Goal: Task Accomplishment & Management: Manage account settings

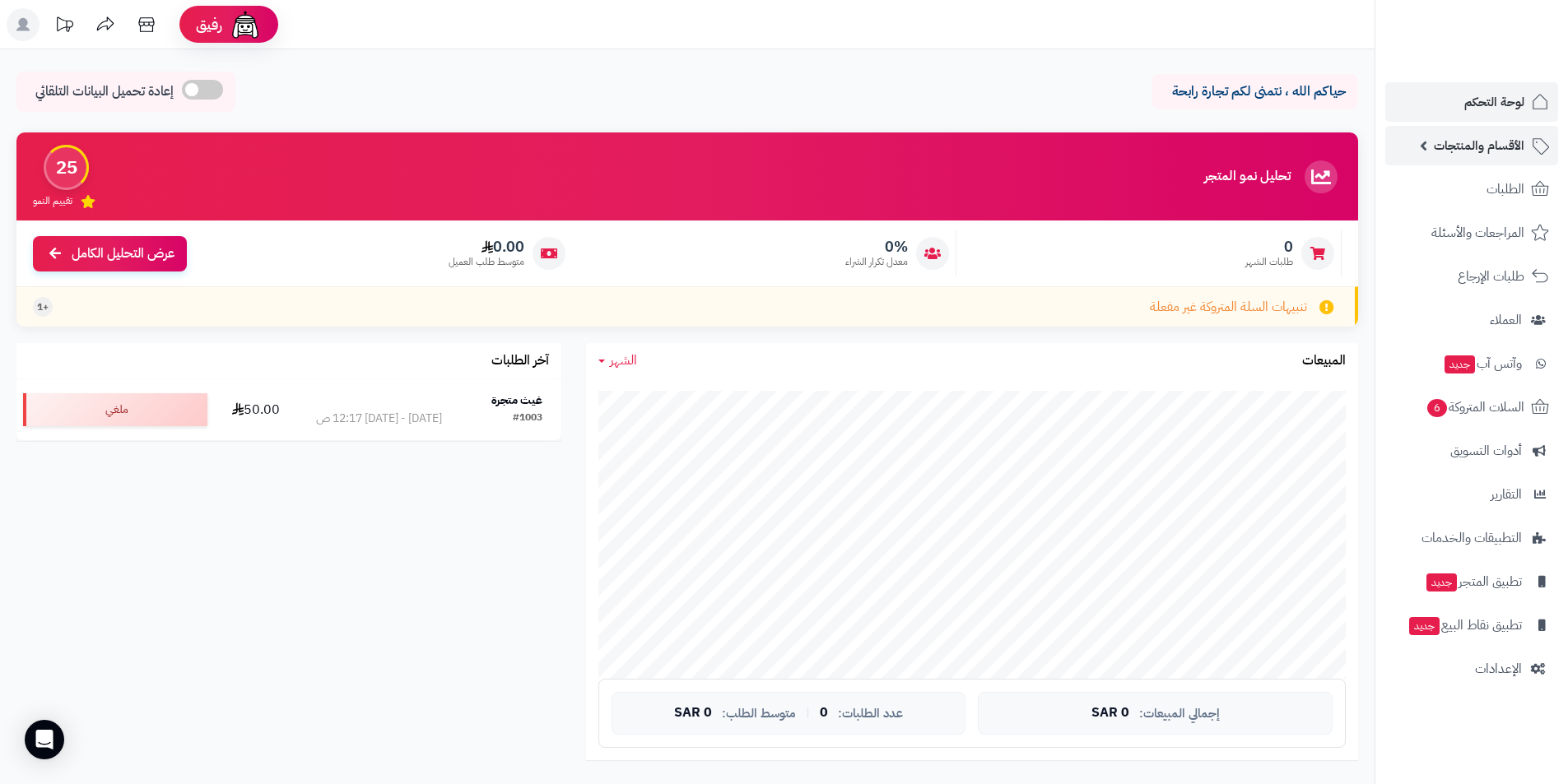
click at [1512, 152] on span "الأقسام والمنتجات" at bounding box center [1479, 145] width 91 height 23
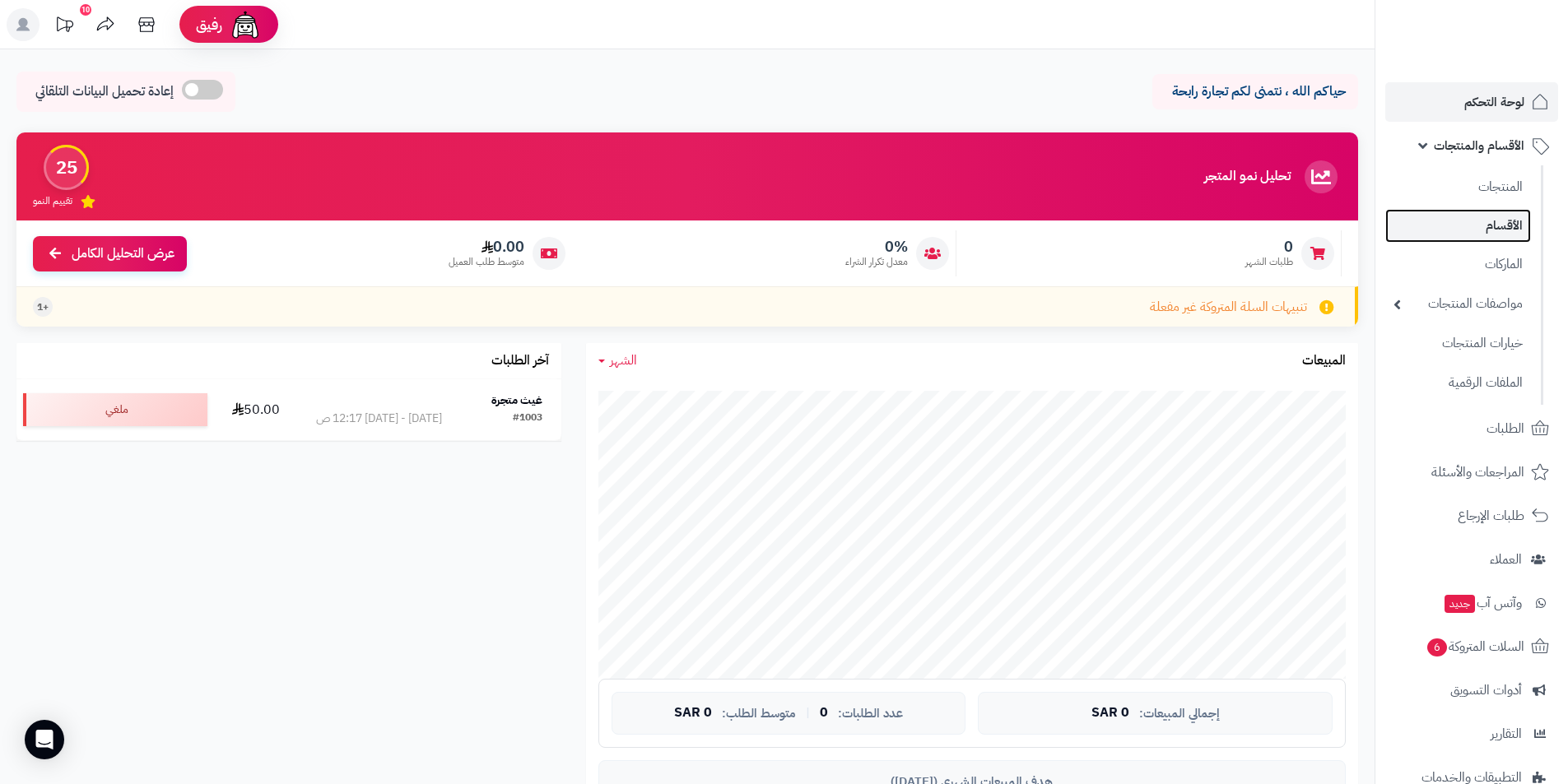
click at [1517, 214] on link "الأقسام" at bounding box center [1458, 225] width 145 height 33
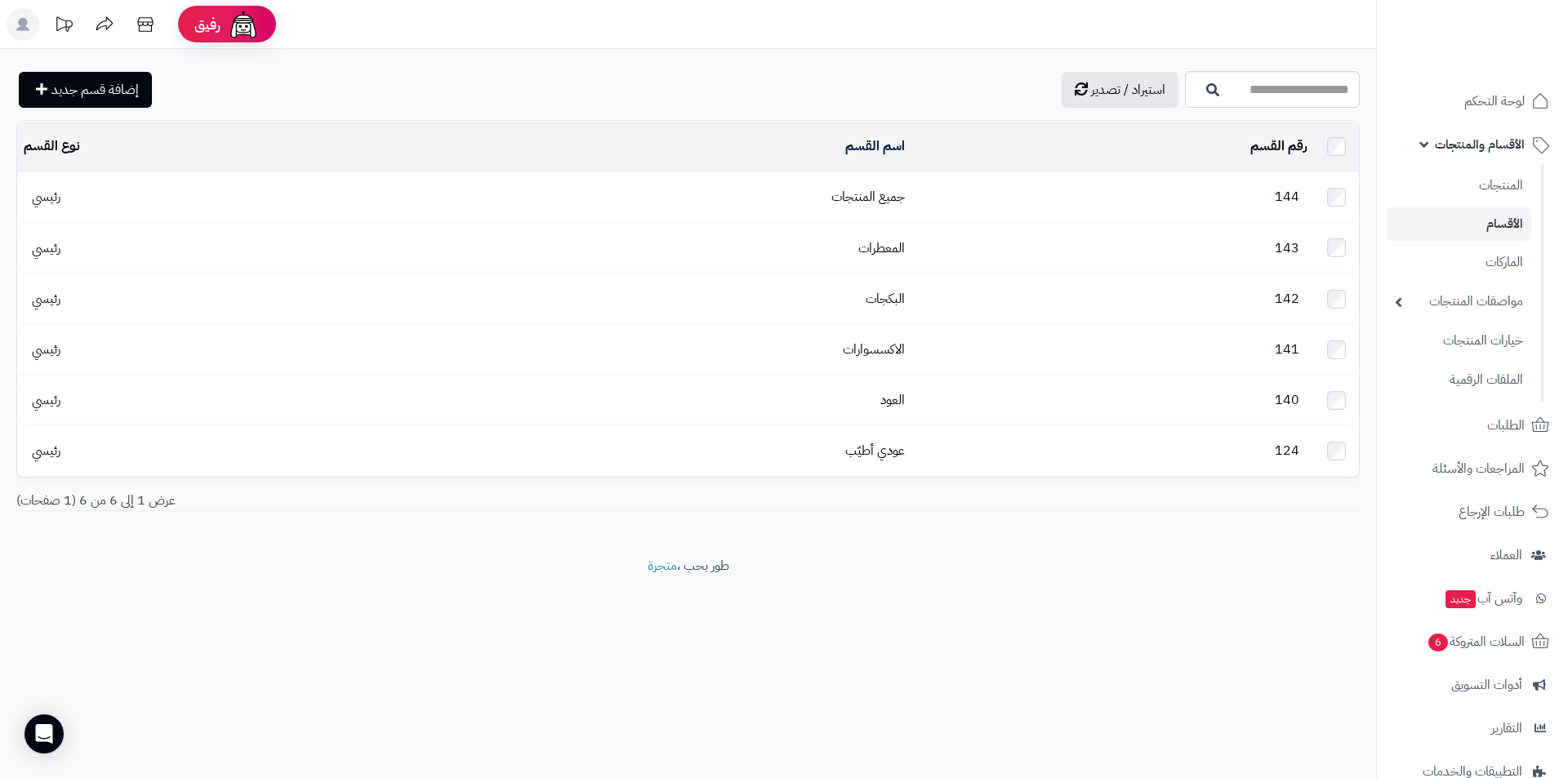
click at [857, 602] on footer "طور بحب ، متجرة" at bounding box center [688, 597] width 1376 height 81
click at [894, 557] on footer "طور بحب ، متجرة" at bounding box center [688, 597] width 1376 height 81
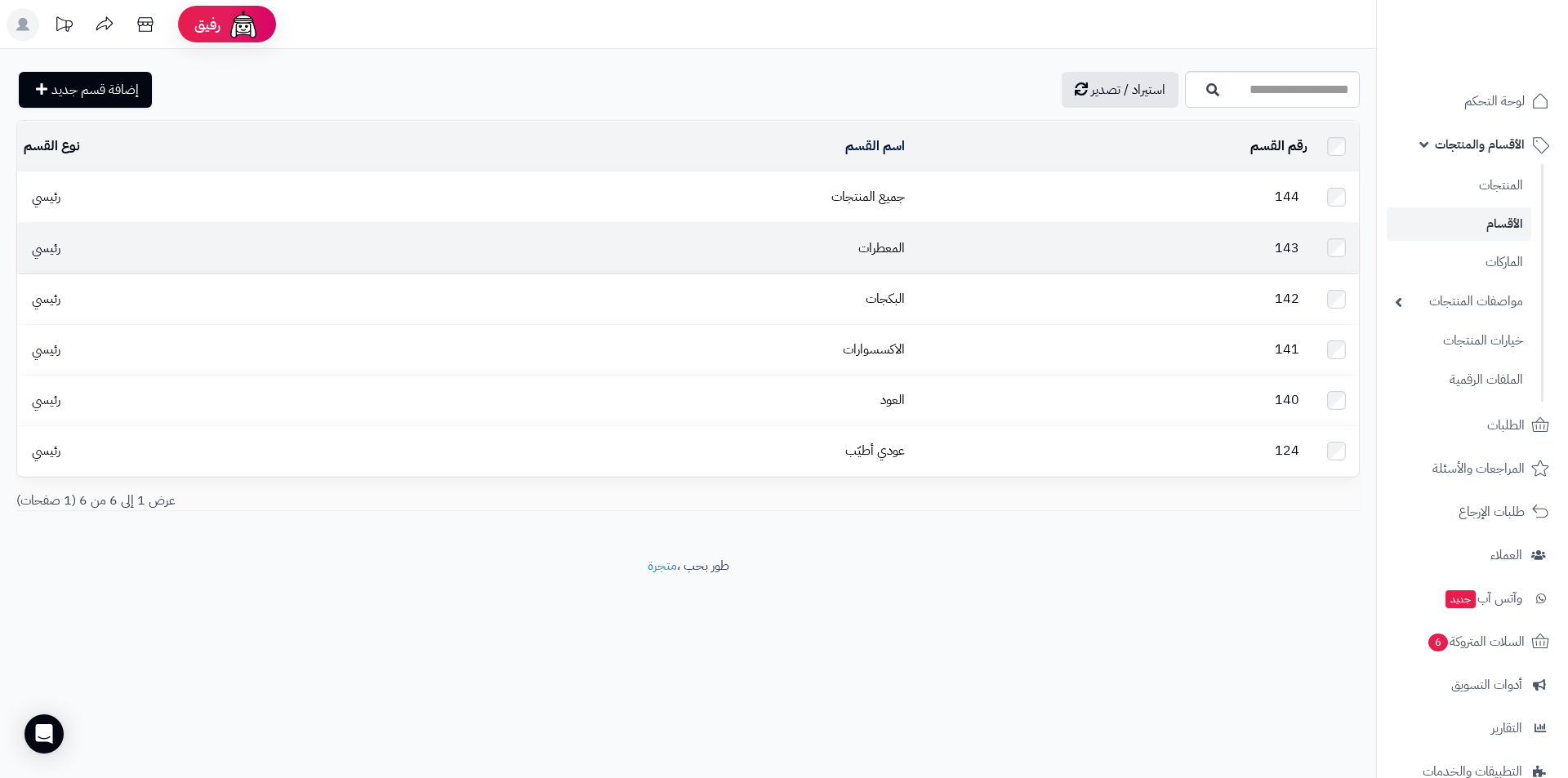
click at [810, 227] on td "المعطرات" at bounding box center [663, 248] width 496 height 50
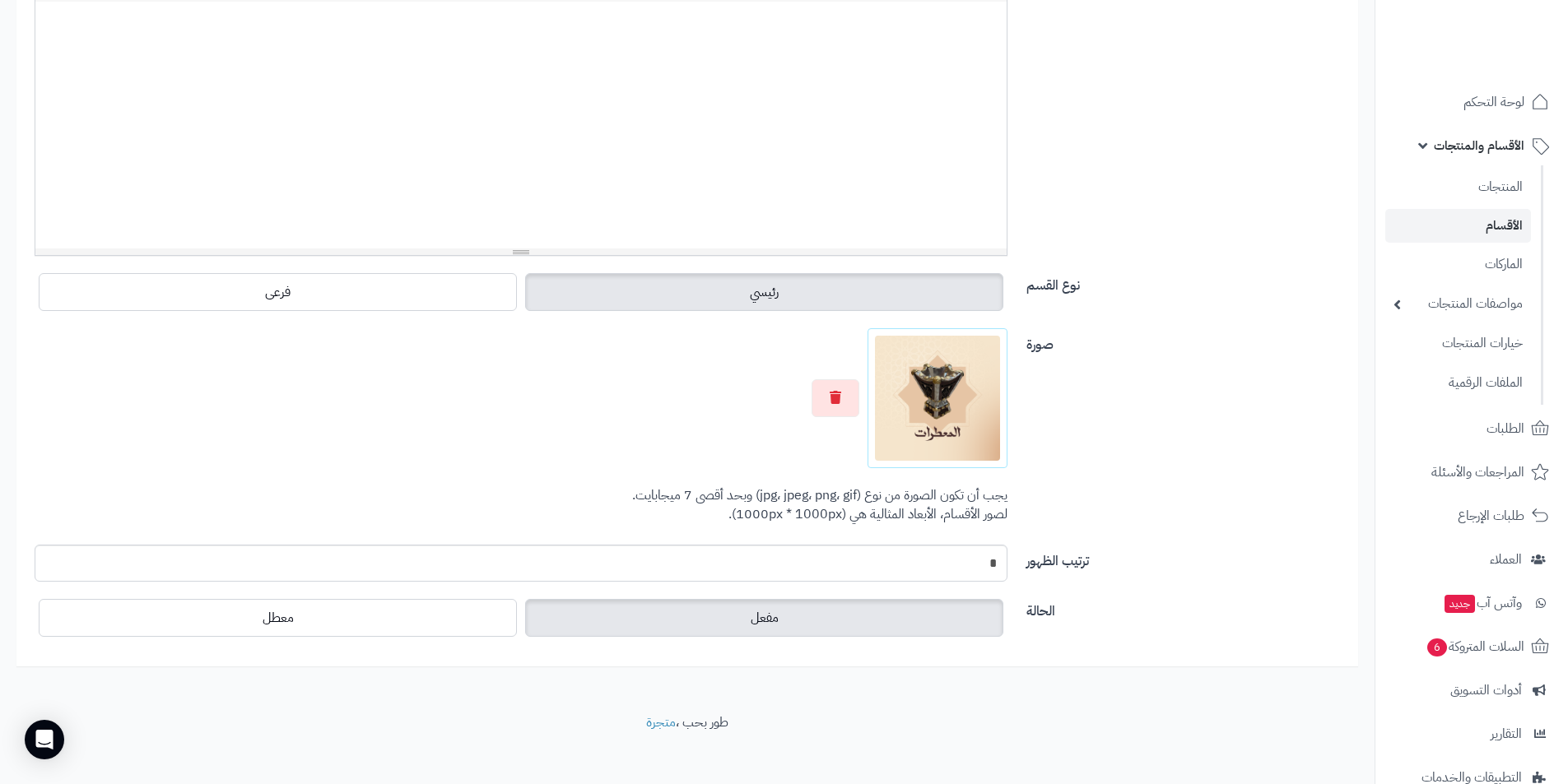
scroll to position [381, 0]
